Goal: Task Accomplishment & Management: Complete application form

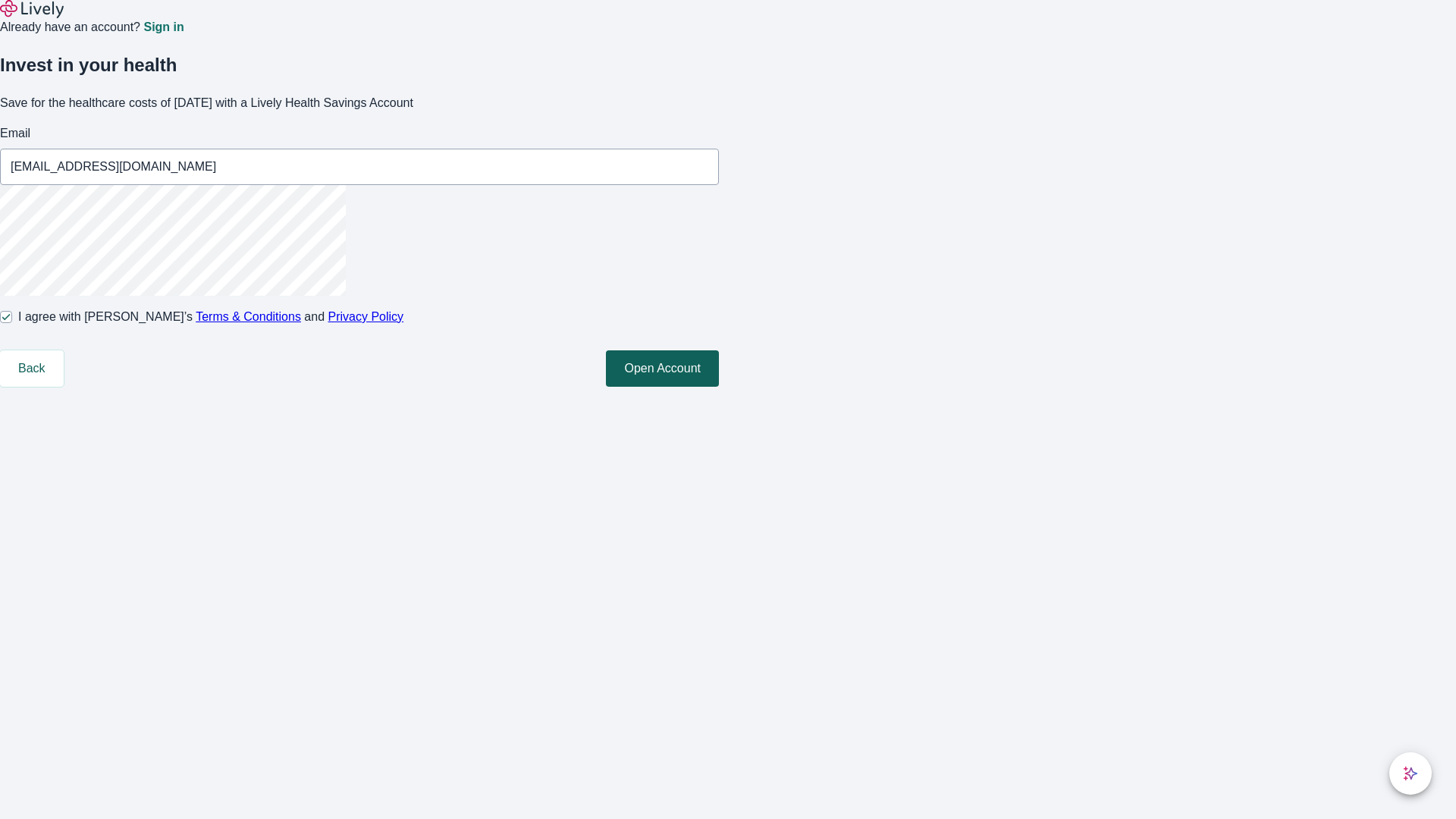
click at [719, 386] on button "Open Account" at bounding box center [662, 368] width 113 height 36
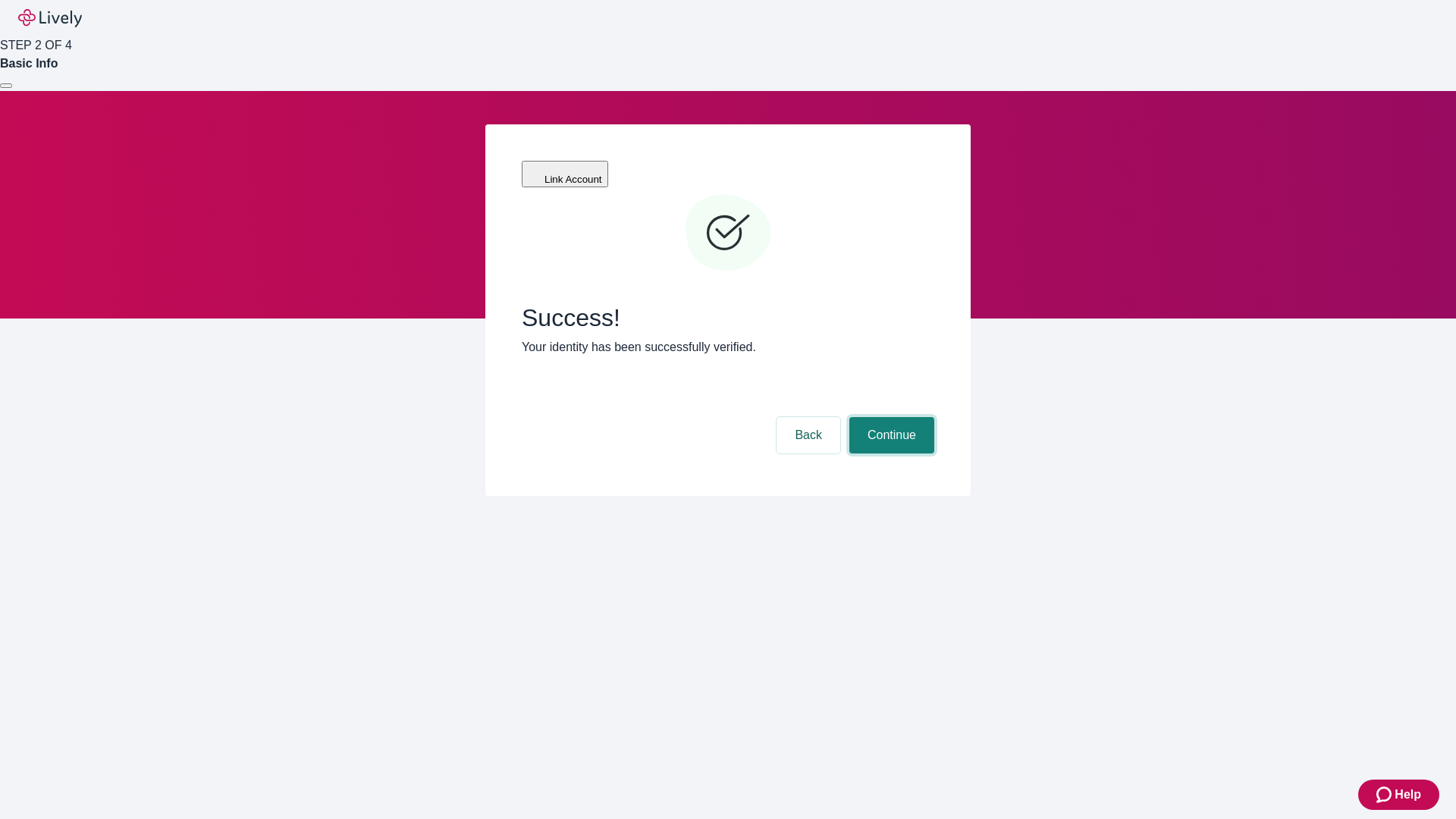
click at [890, 417] on button "Continue" at bounding box center [892, 435] width 85 height 36
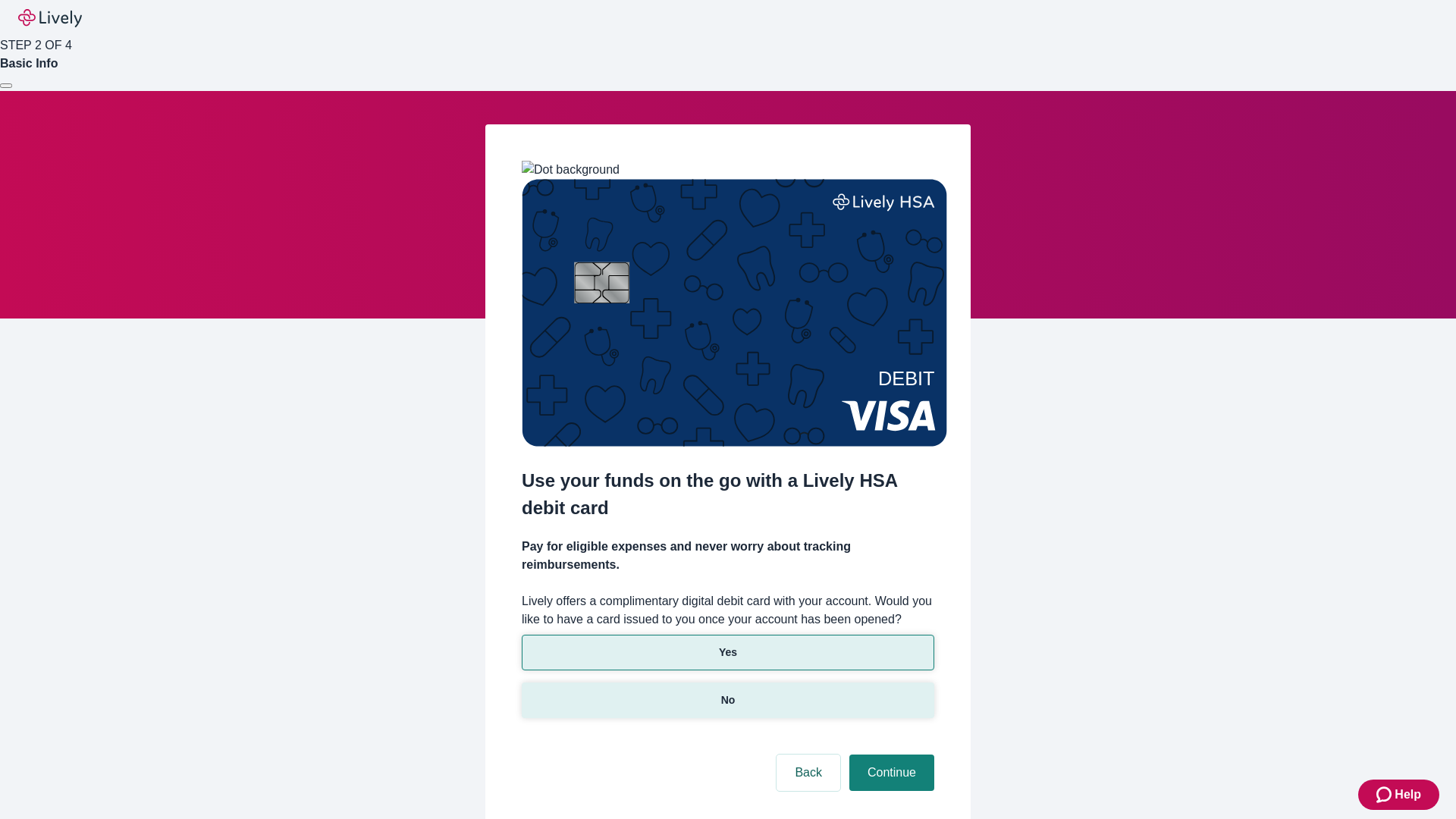
click at [727, 692] on p "No" at bounding box center [728, 700] width 15 height 16
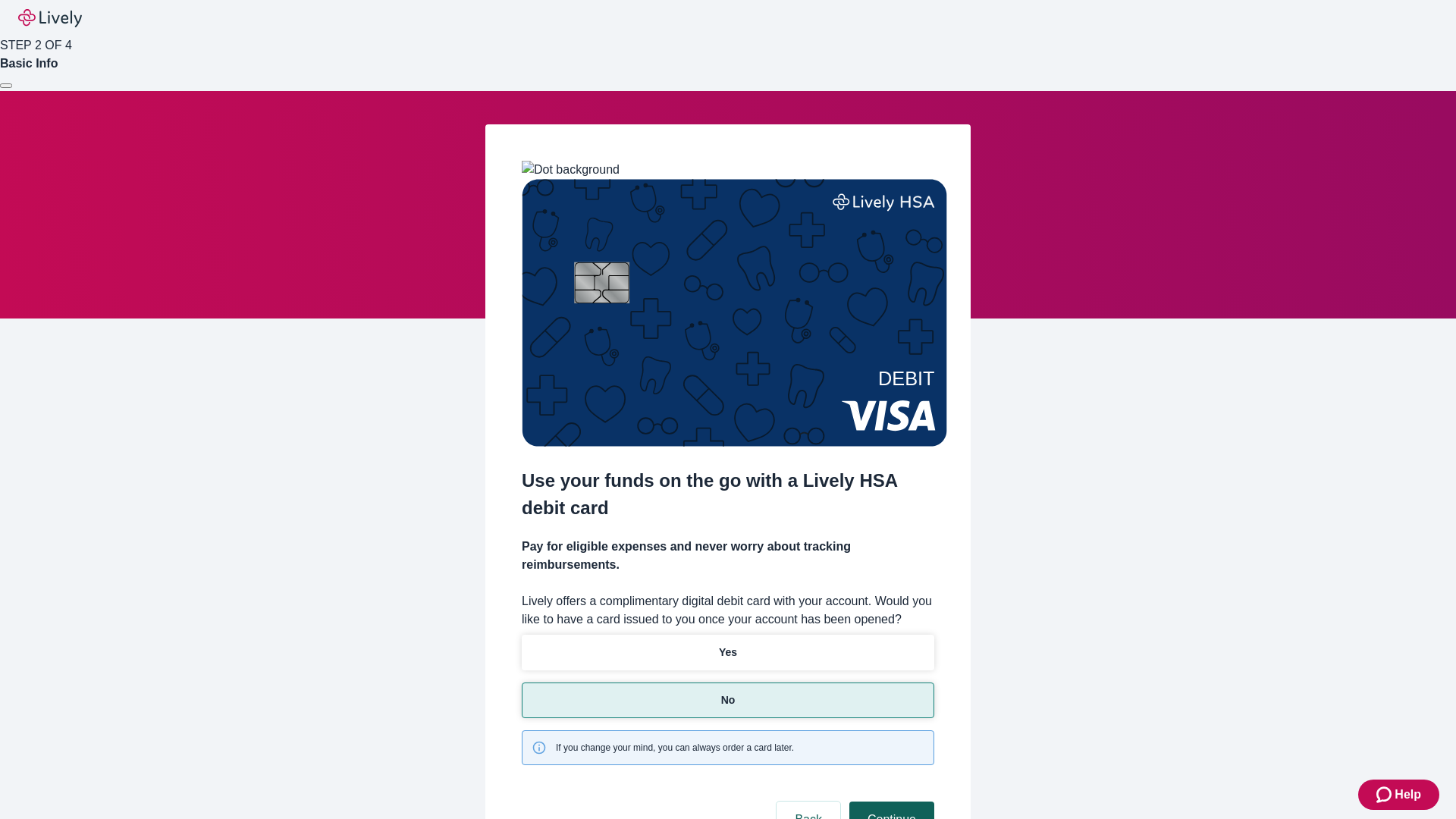
click at [890, 801] on button "Continue" at bounding box center [892, 819] width 85 height 36
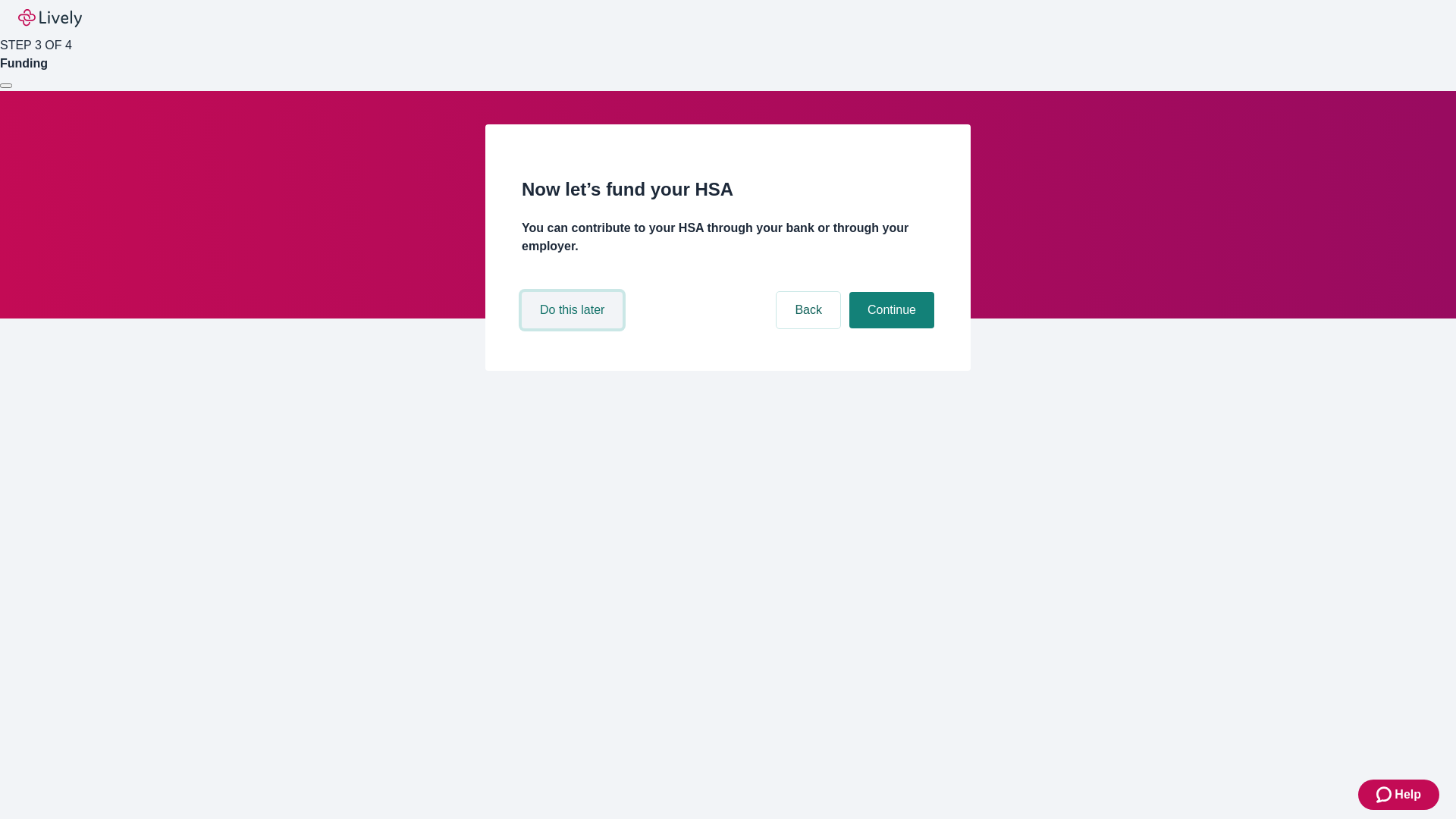
click at [574, 328] on button "Do this later" at bounding box center [572, 310] width 101 height 36
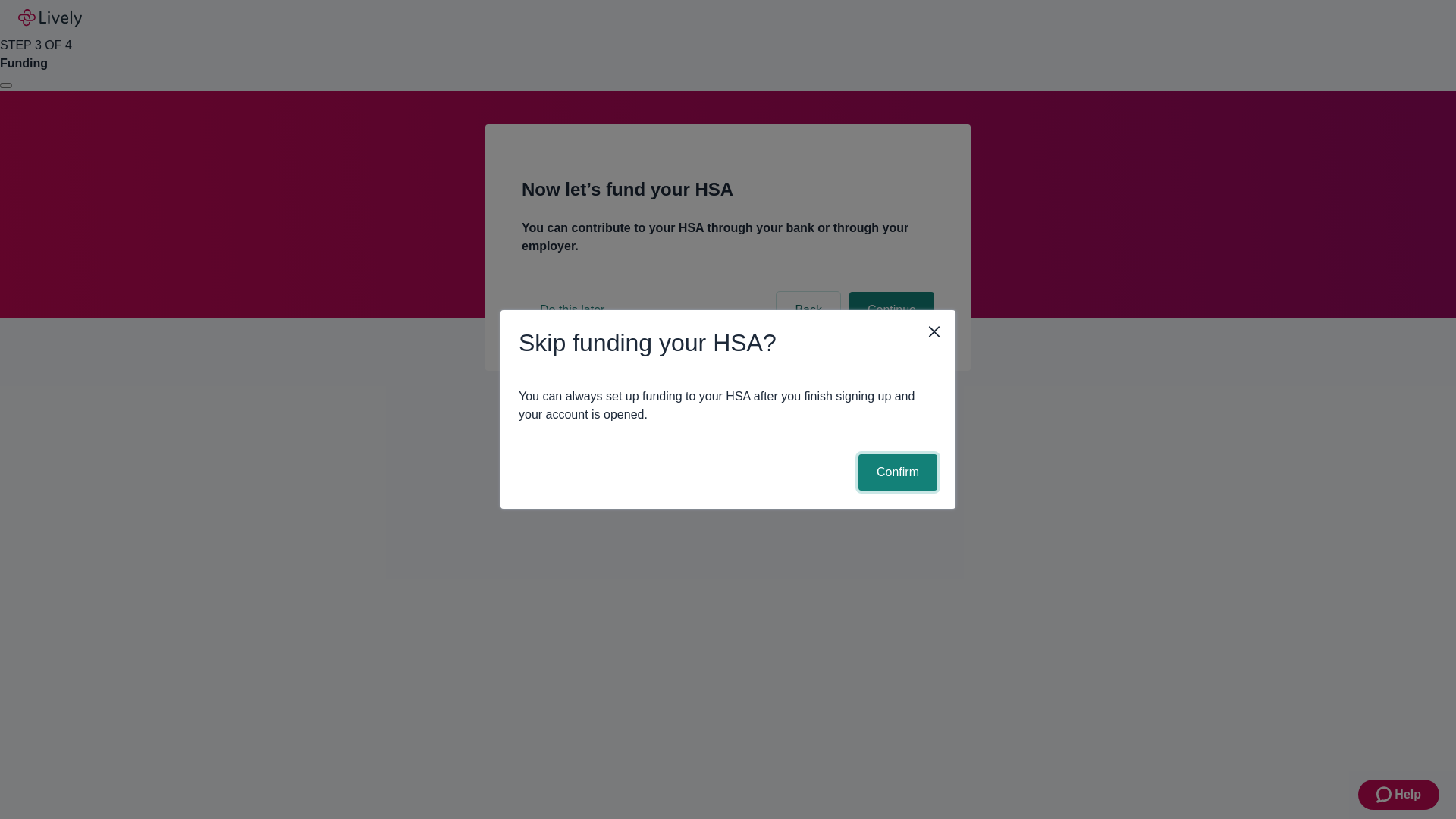
click at [896, 472] on button "Confirm" at bounding box center [898, 472] width 79 height 36
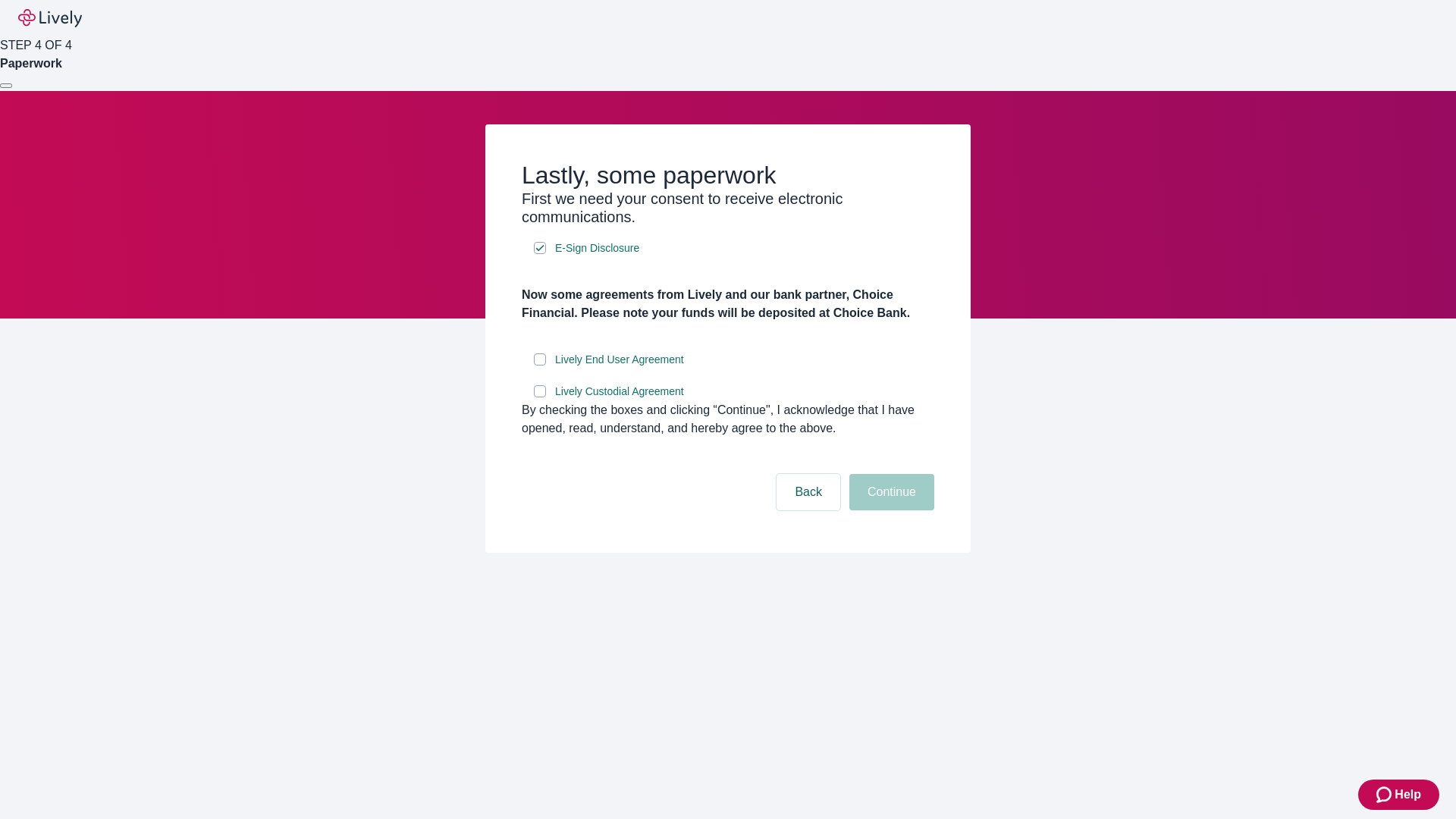
click at [540, 365] on input "Lively End User Agreement" at bounding box center [540, 359] width 12 height 12
checkbox input "true"
click at [540, 397] on input "Lively Custodial Agreement" at bounding box center [540, 391] width 12 height 12
checkbox input "true"
click at [890, 510] on button "Continue" at bounding box center [892, 491] width 85 height 36
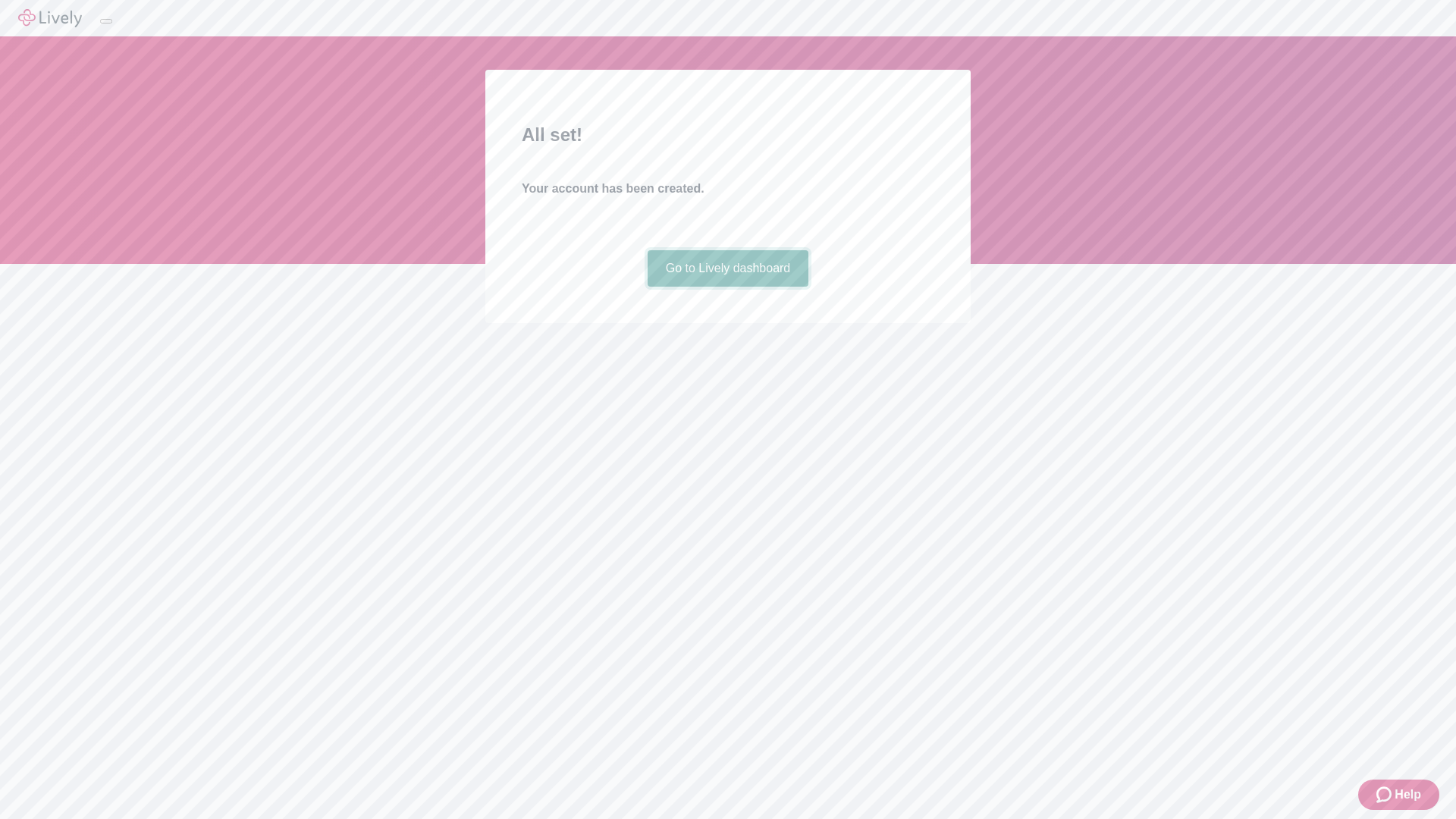
click at [727, 287] on link "Go to Lively dashboard" at bounding box center [728, 268] width 162 height 36
